Goal: Browse casually

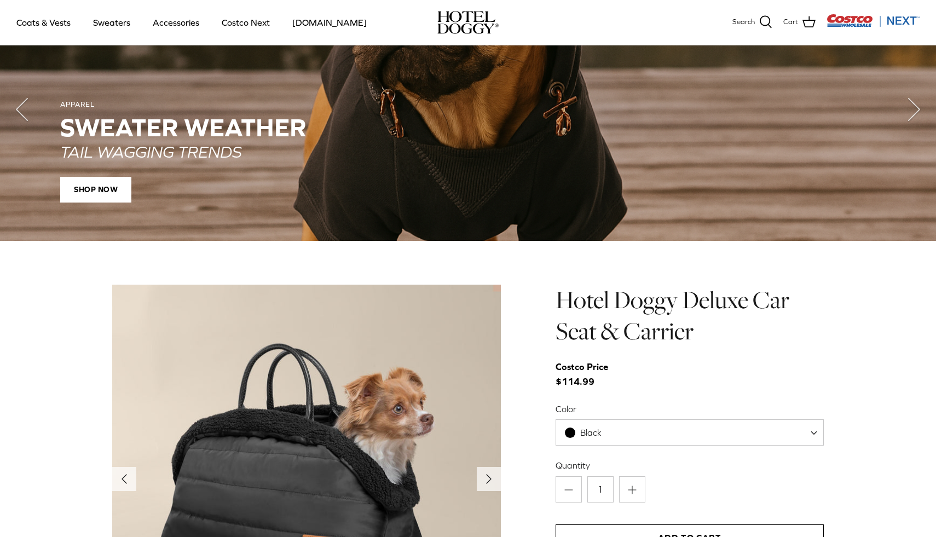
scroll to position [799, 0]
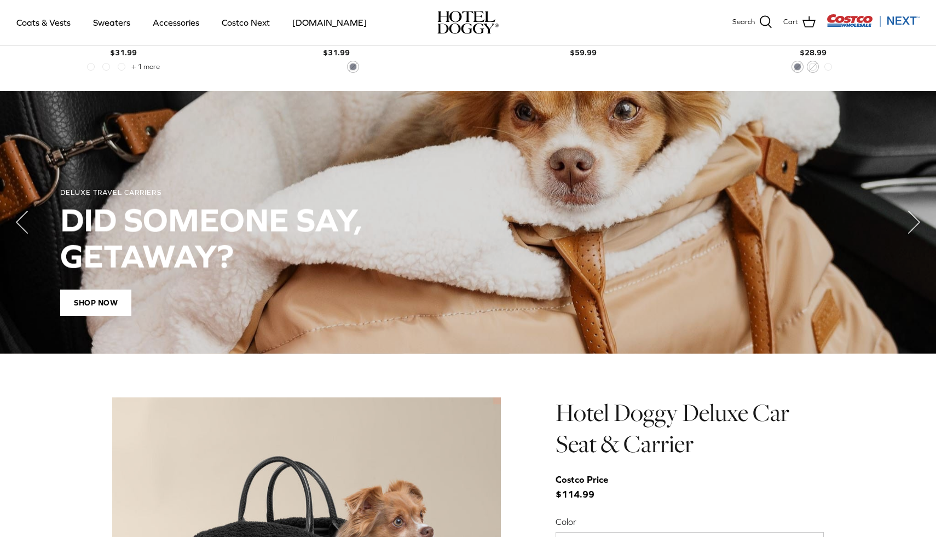
click at [519, 290] on div "Shop Now" at bounding box center [467, 302] width 815 height 26
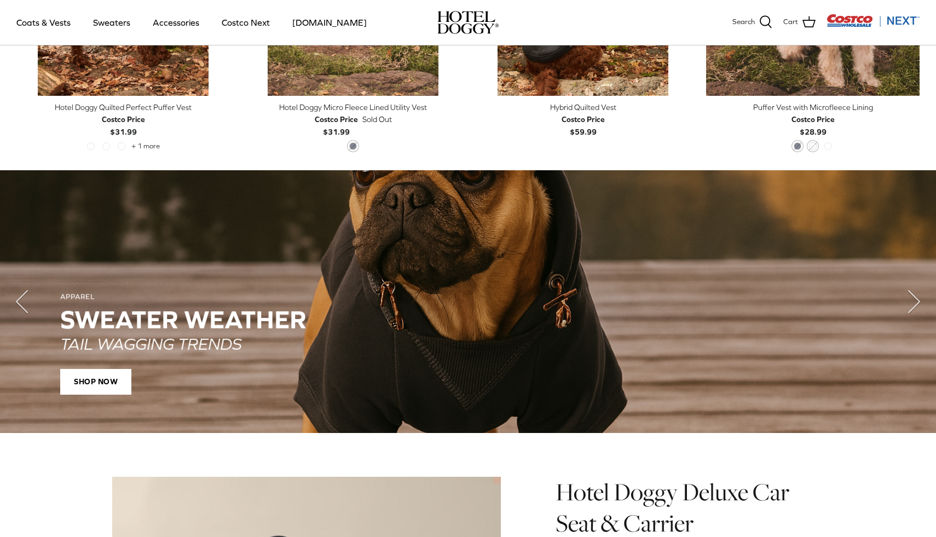
scroll to position [692, 0]
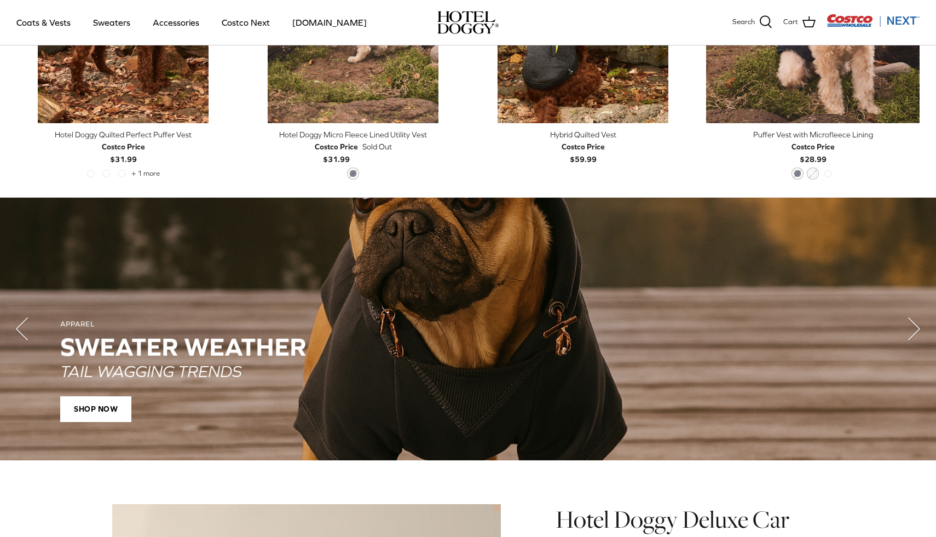
click at [392, 274] on div "APPAREL SWEATER WEATHER TAIL WAGGING TRENDS SHOP NOW" at bounding box center [468, 329] width 892 height 263
